Goal: Book appointment/travel/reservation

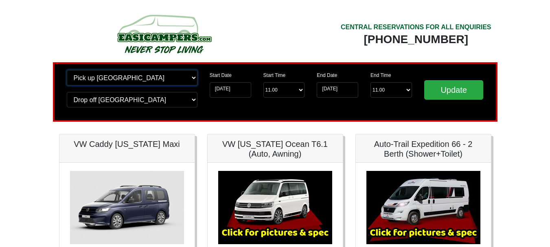
click at [117, 75] on select "Change pick up location? Pick up Edinburgh Birmingham Airport Blackburn Lancash…" at bounding box center [132, 77] width 131 height 15
select select "QUE1"
click at [67, 70] on select "Change pick up location? Pick up Edinburgh Birmingham Airport Blackburn Lancash…" at bounding box center [132, 77] width 131 height 15
click at [132, 101] on select "Change drop off location? Drop off Edinburgh Birmingham Airport Blackburn Lanca…" at bounding box center [132, 99] width 131 height 15
select select "QUE1"
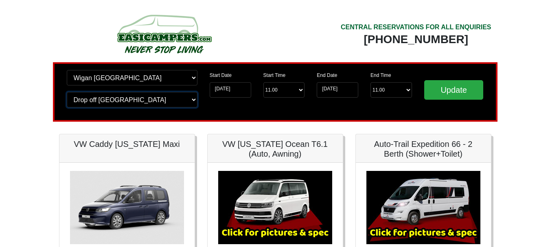
click at [67, 92] on select "Change drop off location? Drop off Edinburgh Birmingham Airport Blackburn Lanca…" at bounding box center [132, 99] width 131 height 15
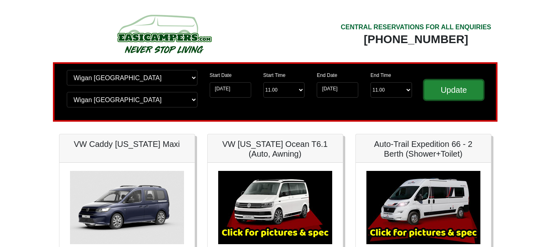
click at [465, 92] on input "Update" at bounding box center [453, 90] width 59 height 20
